Goal: Find specific page/section: Find specific page/section

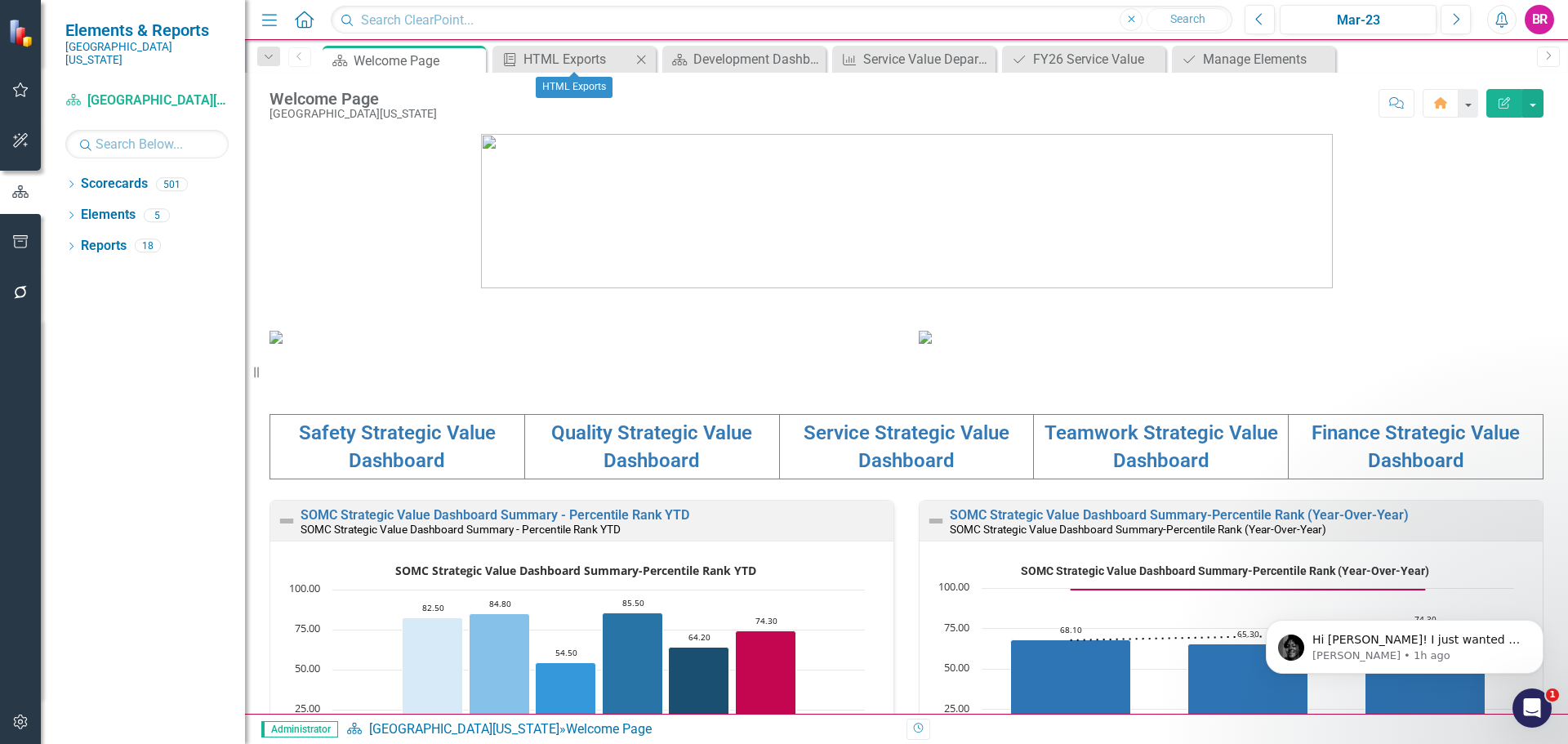
click at [649, 61] on icon "Close" at bounding box center [641, 59] width 17 height 13
click at [0, 0] on icon "Close" at bounding box center [0, 0] width 0 height 0
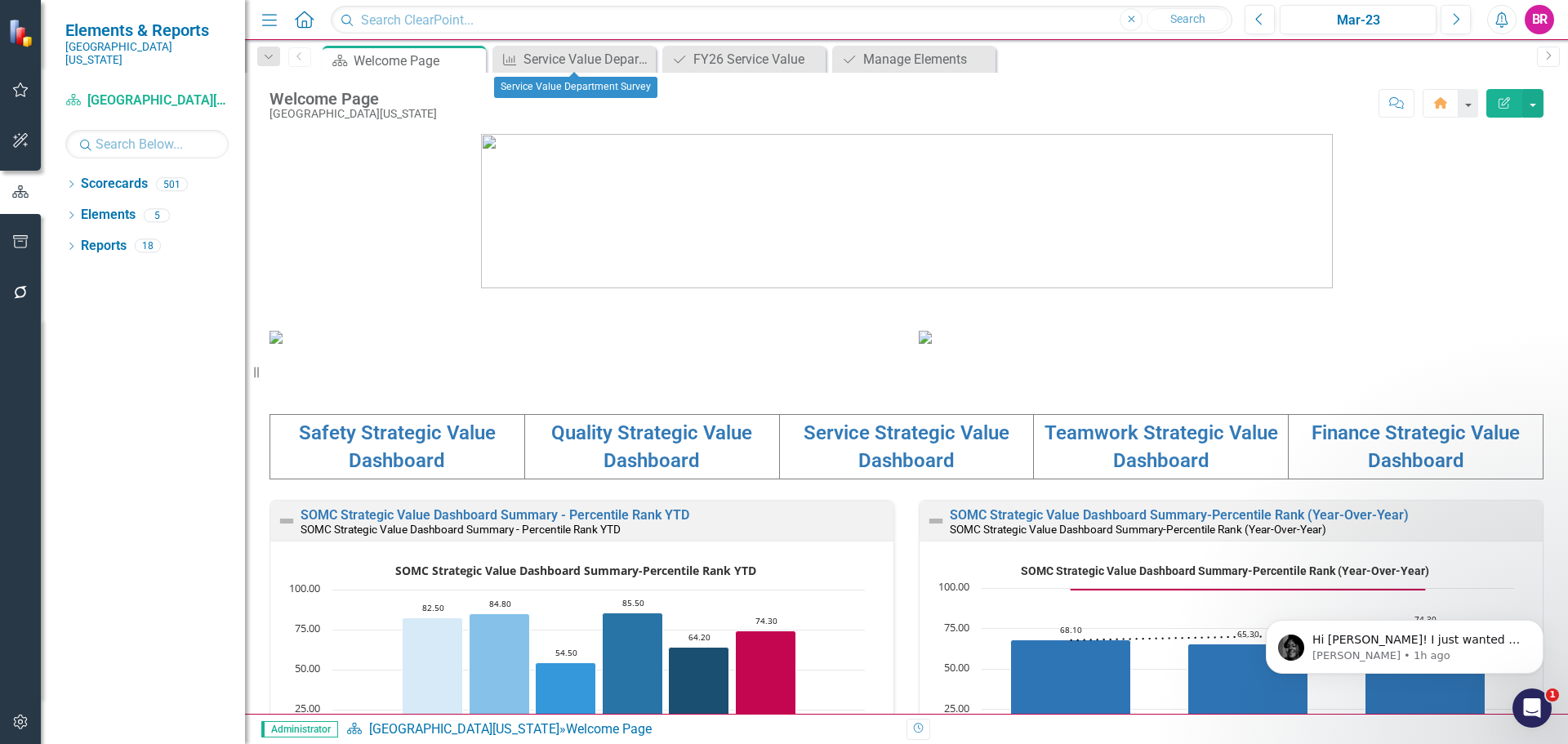
click at [0, 0] on icon "Close" at bounding box center [0, 0] width 0 height 0
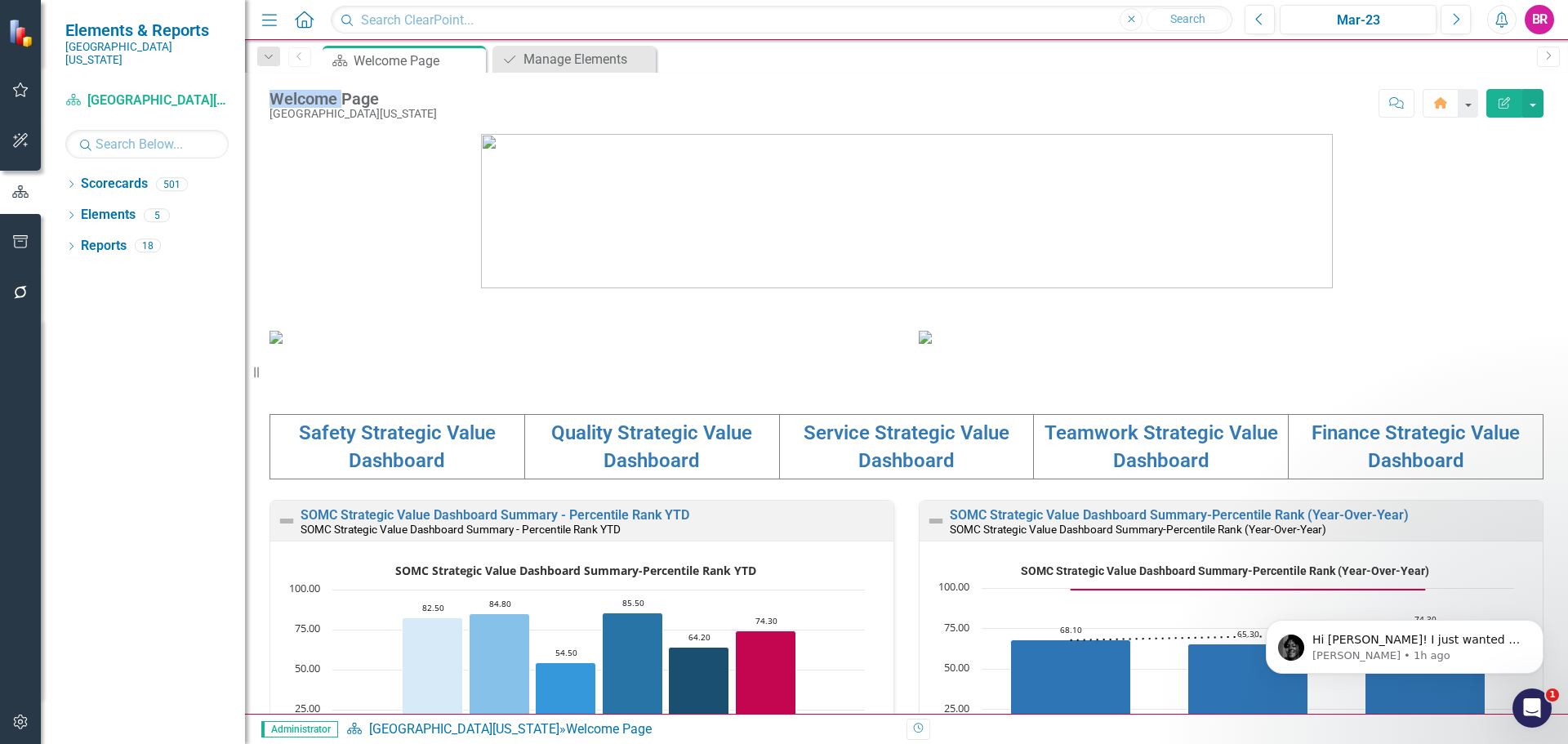
click at [0, 0] on icon "Close" at bounding box center [0, 0] width 0 height 0
click at [69, 181] on icon "Dropdown" at bounding box center [72, 185] width 12 height 9
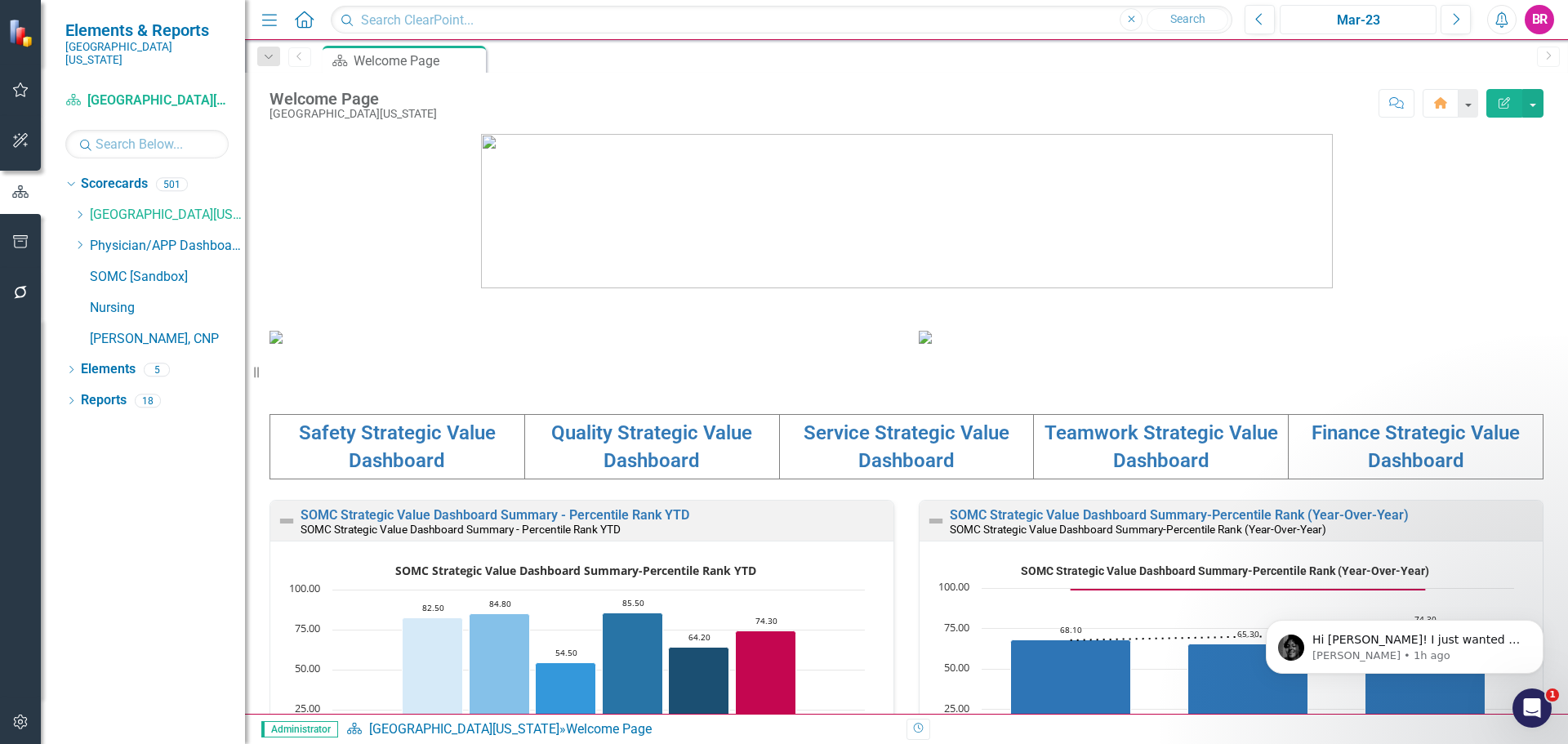
click at [1361, 10] on button "Mar-23" at bounding box center [1358, 20] width 157 height 29
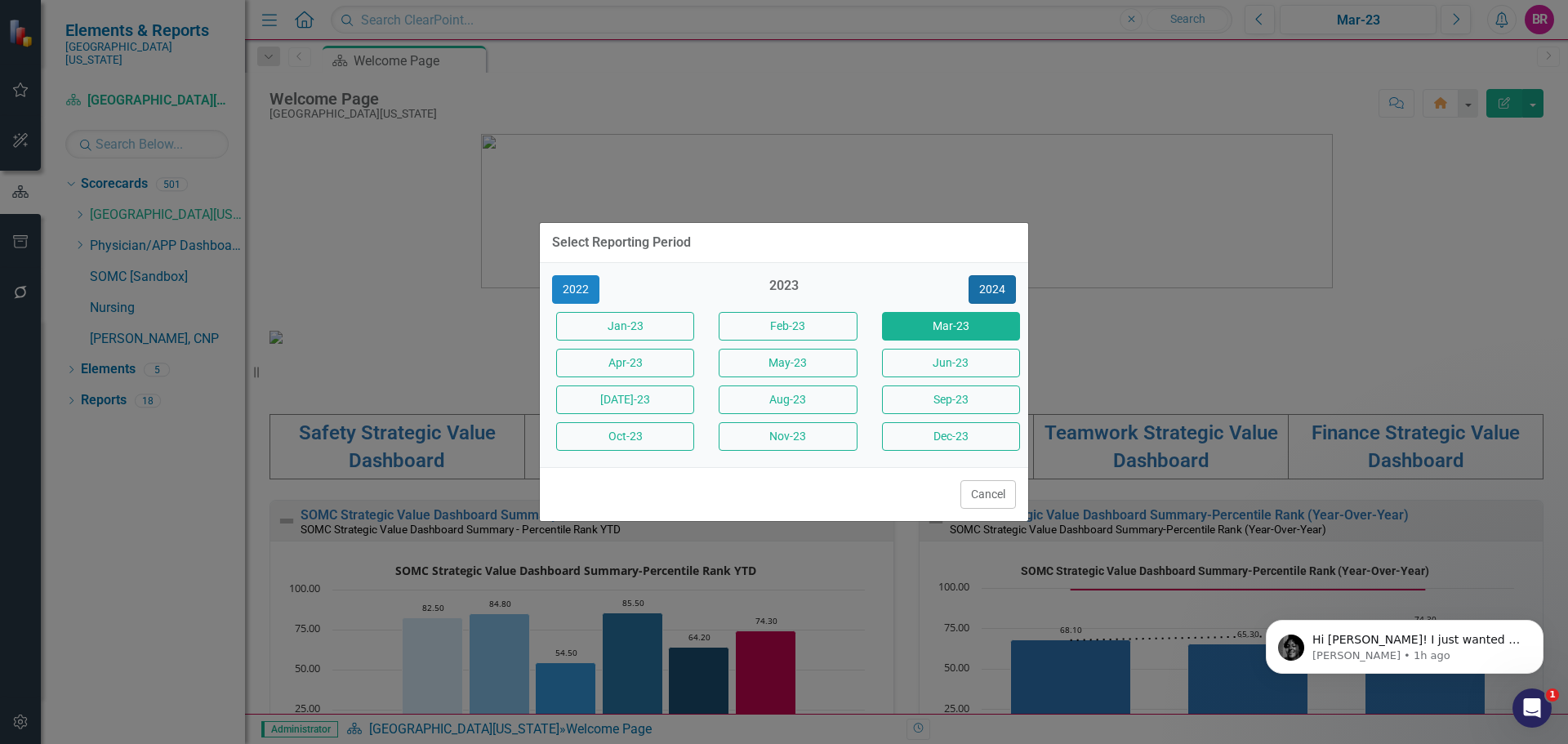
click at [984, 292] on button "2024" at bounding box center [992, 289] width 47 height 28
click at [984, 292] on button "2025" at bounding box center [992, 289] width 47 height 28
click at [968, 403] on button "Sept-25" at bounding box center [951, 399] width 138 height 28
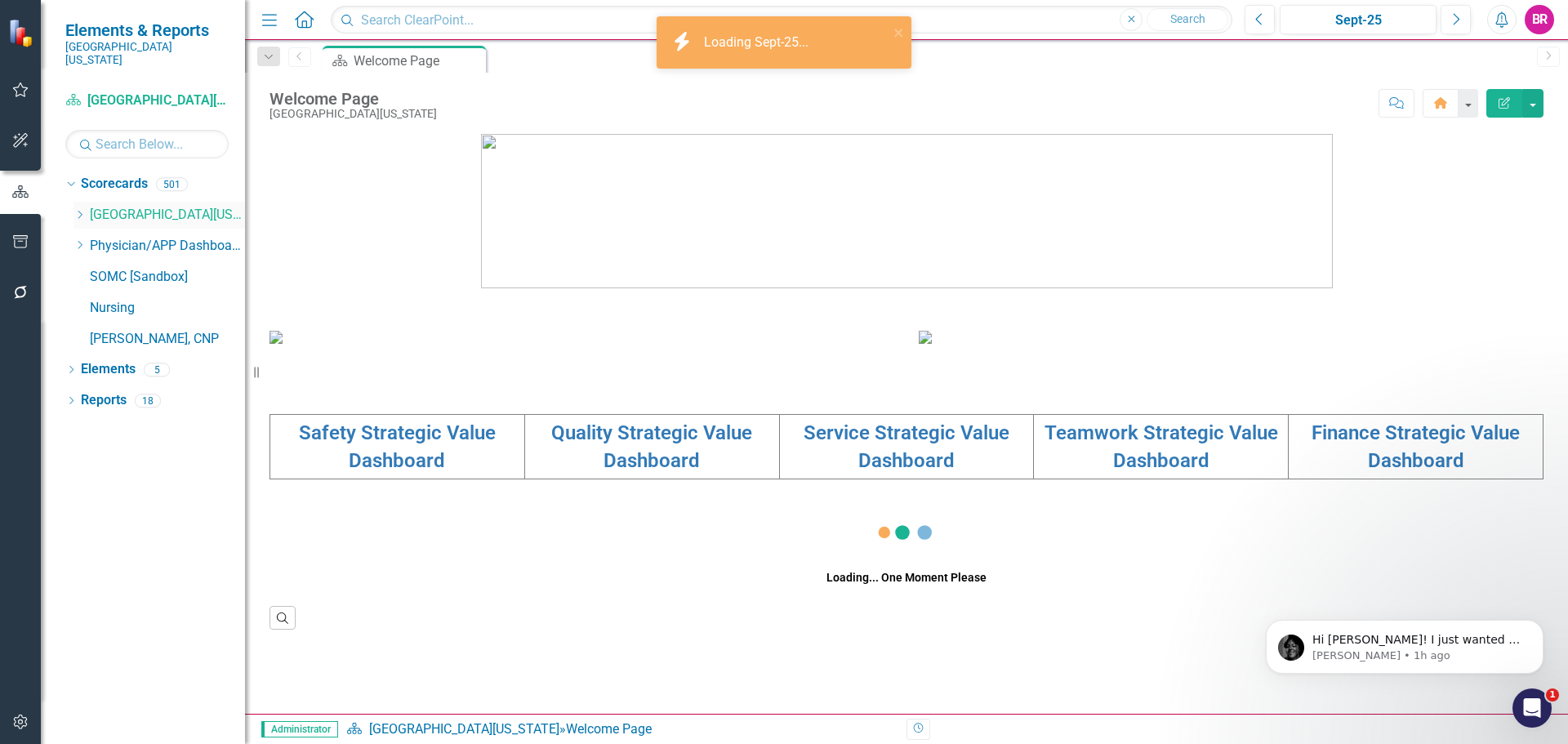
click at [75, 210] on icon "Dropdown" at bounding box center [79, 215] width 13 height 10
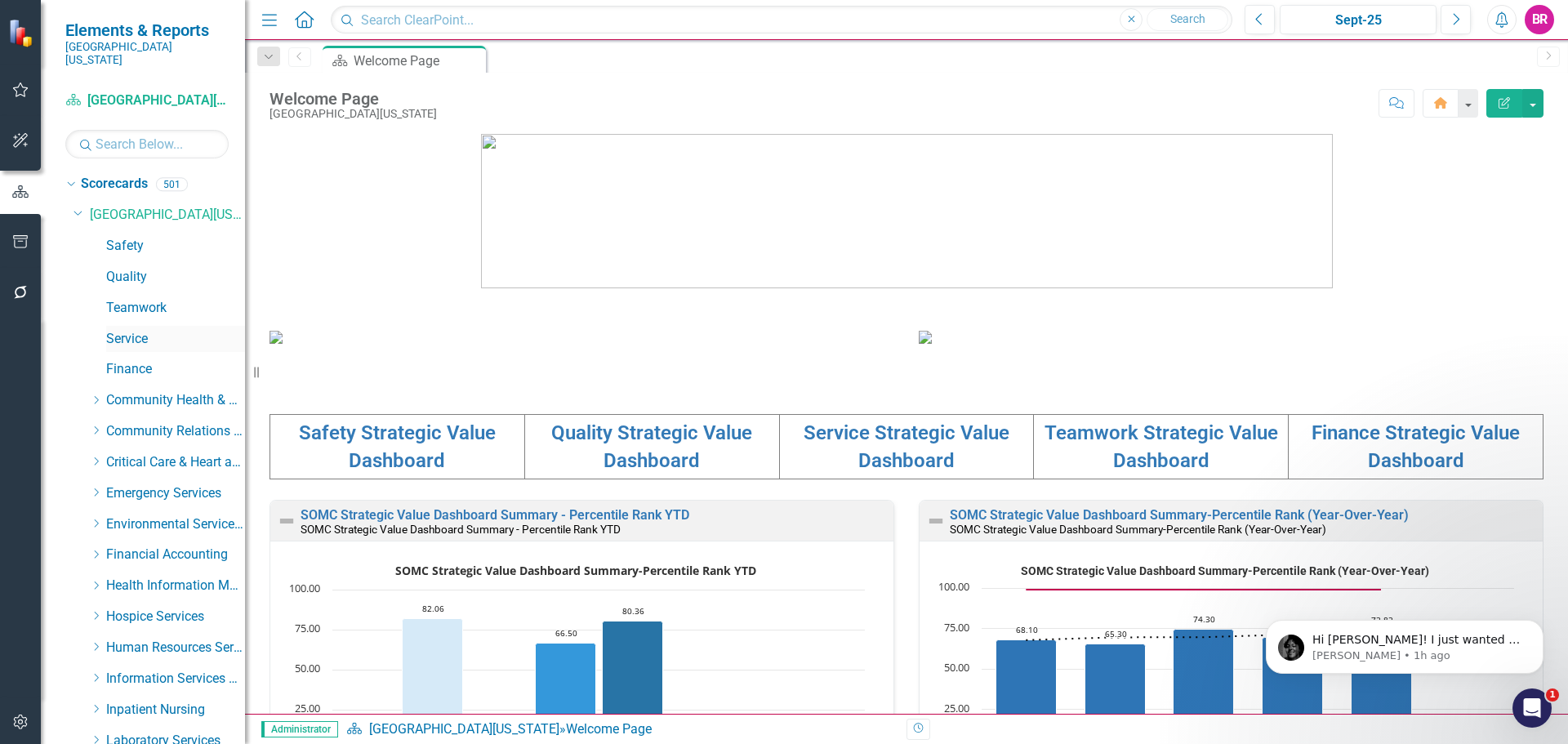
click at [140, 330] on link "Service" at bounding box center [175, 339] width 139 height 19
